Goal: Transaction & Acquisition: Purchase product/service

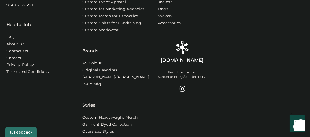
scroll to position [510, 0]
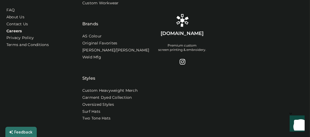
click at [15, 34] on link "Careers" at bounding box center [14, 30] width 16 height 5
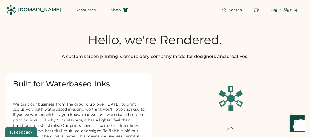
scroll to position [0, 0]
click at [111, 11] on span "Shop" at bounding box center [116, 10] width 10 height 4
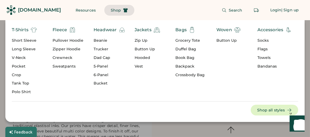
click at [27, 40] on div "Short Sleeve" at bounding box center [24, 40] width 25 height 5
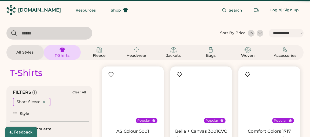
select select "*****"
select select "*"
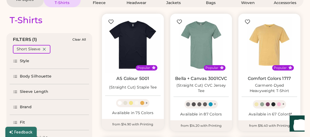
scroll to position [81, 0]
